Goal: Navigation & Orientation: Find specific page/section

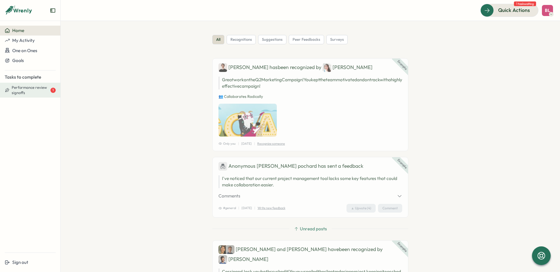
click at [21, 90] on span "Performance review signoffs" at bounding box center [31, 90] width 38 height 10
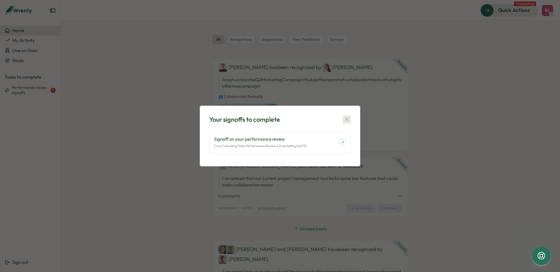
click at [346, 120] on icon "button" at bounding box center [346, 119] width 3 height 3
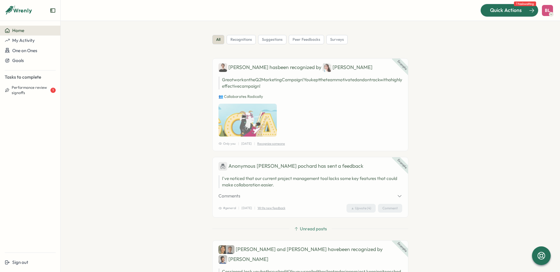
click at [518, 13] on span "Quick Actions" at bounding box center [506, 10] width 32 height 8
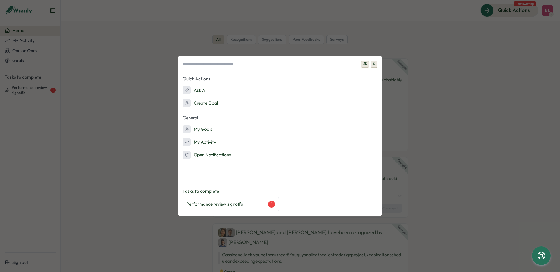
click at [131, 132] on div "⌘ K Quick Actions Ask AI Create Goal General My Goals My Activity Open Notifica…" at bounding box center [280, 136] width 560 height 272
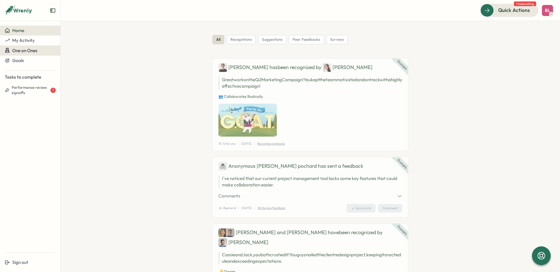
click at [29, 50] on span "One on Ones" at bounding box center [24, 51] width 25 height 6
click at [31, 50] on span "One on Ones" at bounding box center [24, 51] width 25 height 6
click at [31, 41] on span "My Activity" at bounding box center [23, 41] width 22 height 6
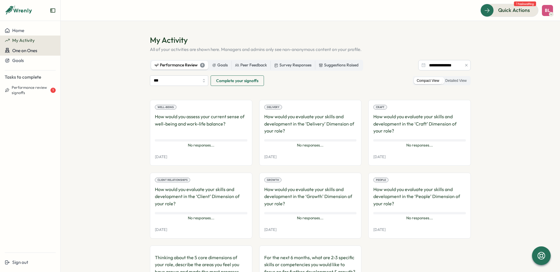
click at [24, 53] on div "One on Ones" at bounding box center [21, 51] width 33 height 6
click at [22, 50] on span "One on Ones" at bounding box center [24, 51] width 25 height 6
click at [115, 44] on section "**********" at bounding box center [310, 146] width 499 height 251
click at [102, 165] on section "**********" at bounding box center [310, 146] width 499 height 251
click at [201, 66] on div "8" at bounding box center [202, 65] width 5 height 5
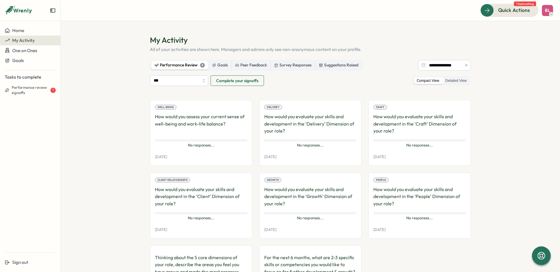
click at [549, 10] on span "BL" at bounding box center [546, 10] width 5 height 5
click at [537, 39] on div "My Activity" at bounding box center [537, 39] width 29 height 6
click at [98, 99] on section "**********" at bounding box center [310, 146] width 499 height 251
click at [22, 49] on span "One on Ones" at bounding box center [24, 51] width 25 height 6
click at [21, 60] on span "Goals" at bounding box center [18, 61] width 12 height 6
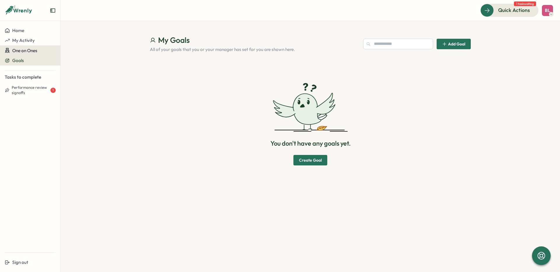
click at [22, 52] on span "One on Ones" at bounding box center [24, 51] width 25 height 6
click at [22, 41] on span "My Activity" at bounding box center [23, 41] width 22 height 6
